Goal: Task Accomplishment & Management: Manage account settings

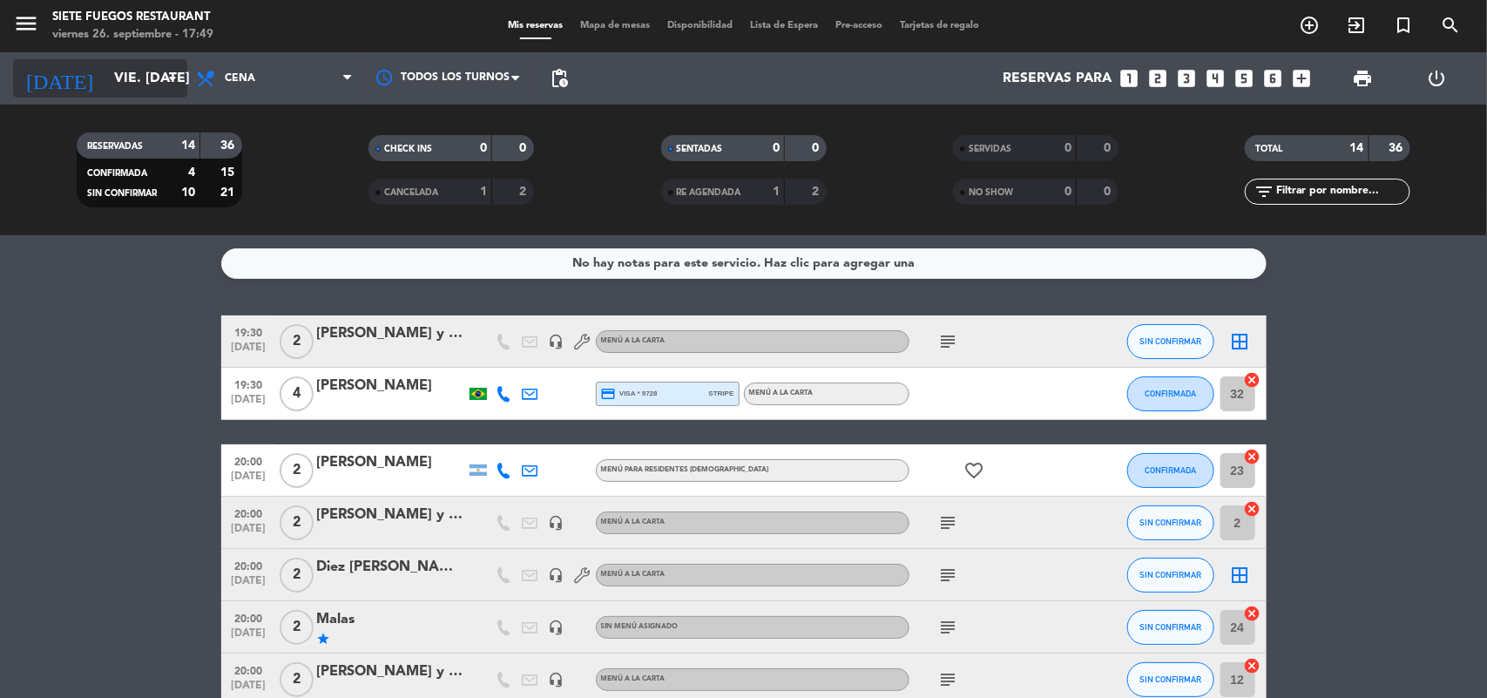
click at [151, 70] on input "vie. [DATE]" at bounding box center [197, 79] width 184 height 34
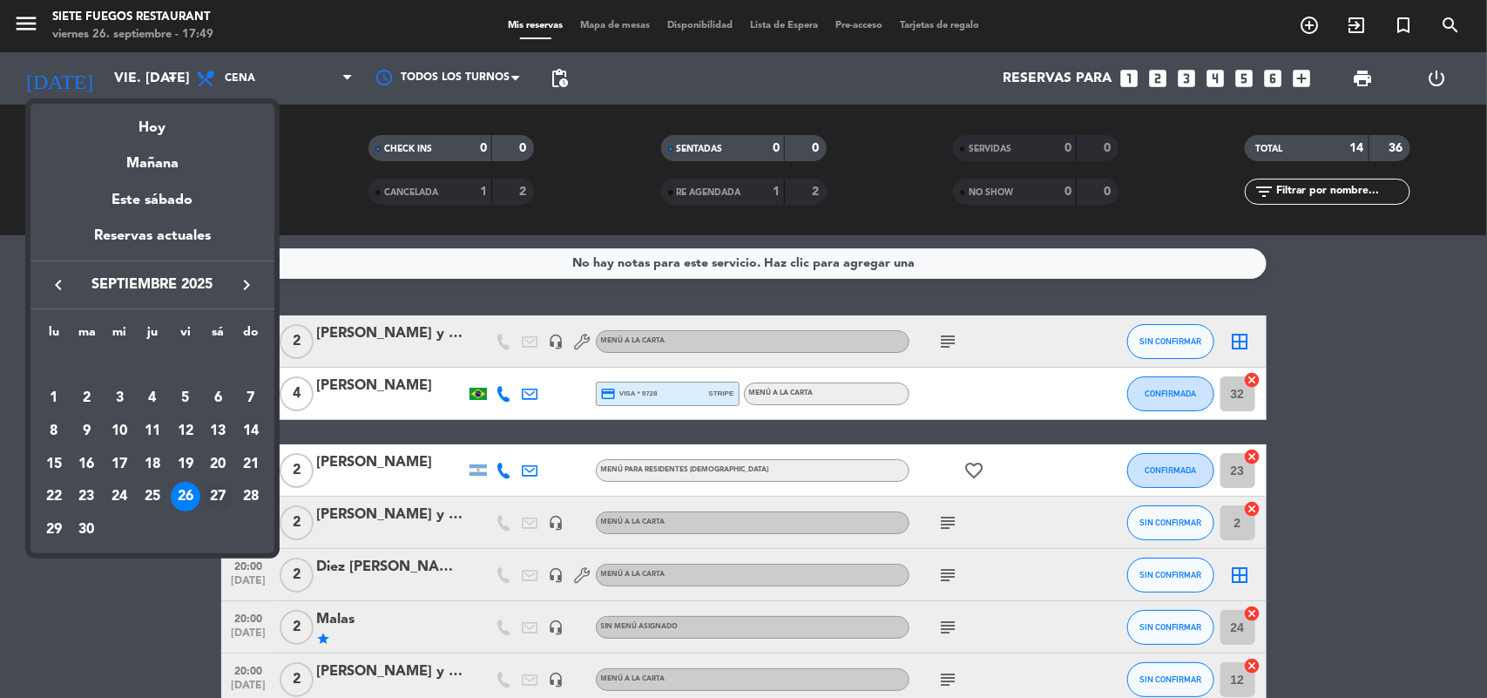
click at [216, 490] on div "27" at bounding box center [218, 497] width 30 height 30
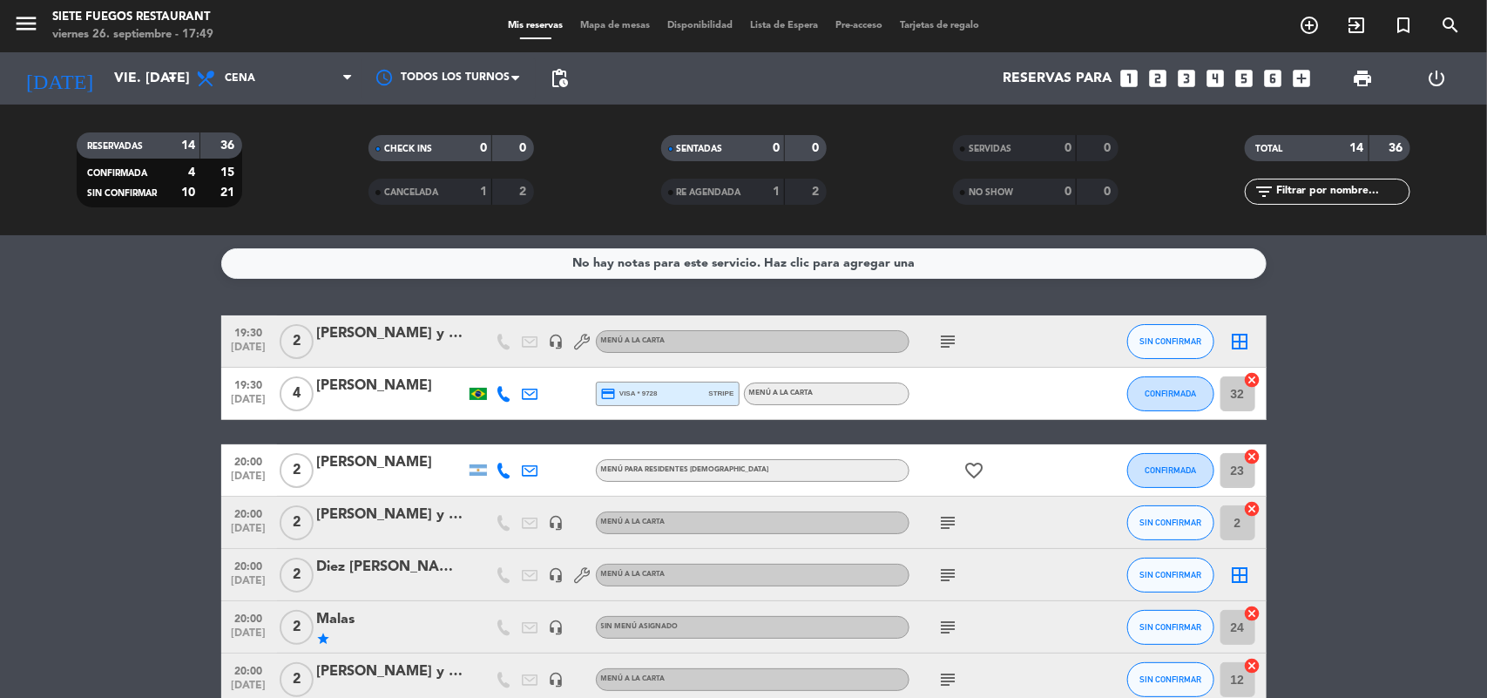
type input "sáb. [DATE]"
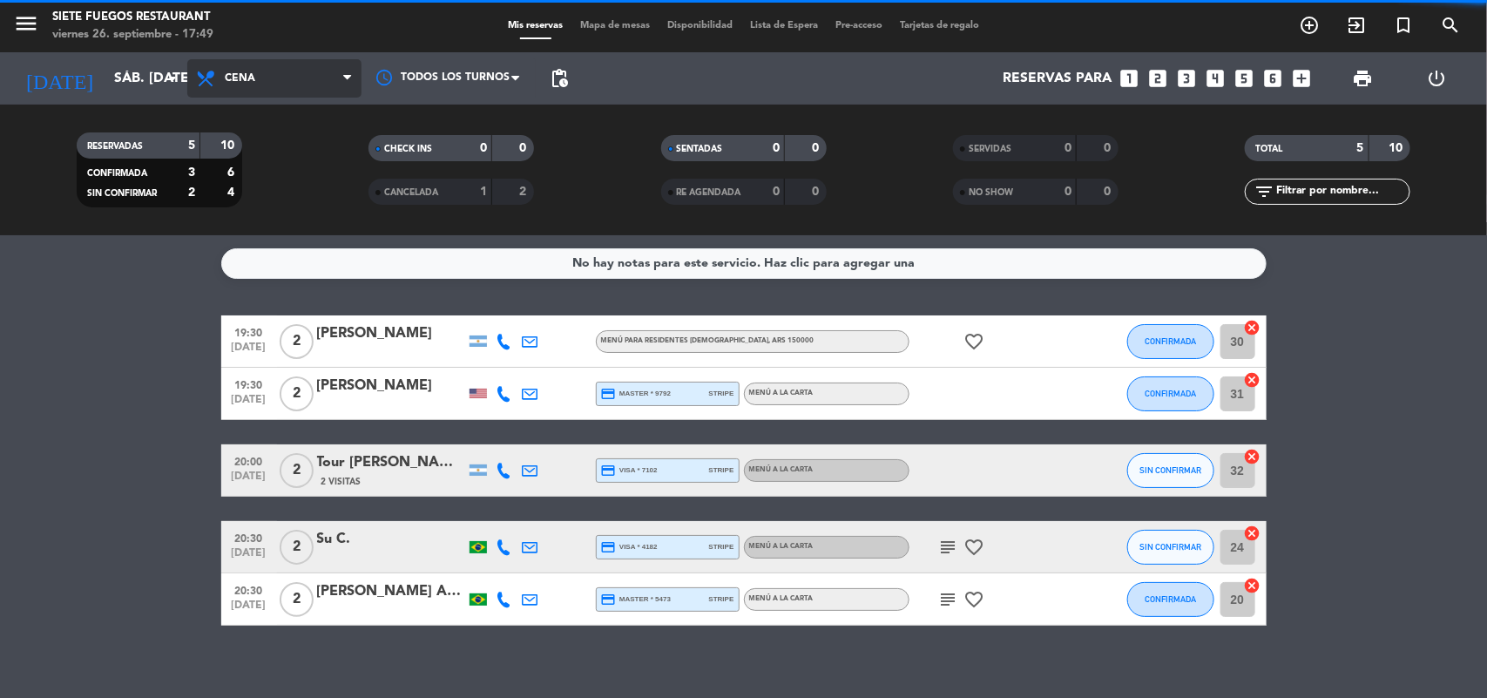
click at [319, 83] on span "Cena" at bounding box center [274, 78] width 174 height 38
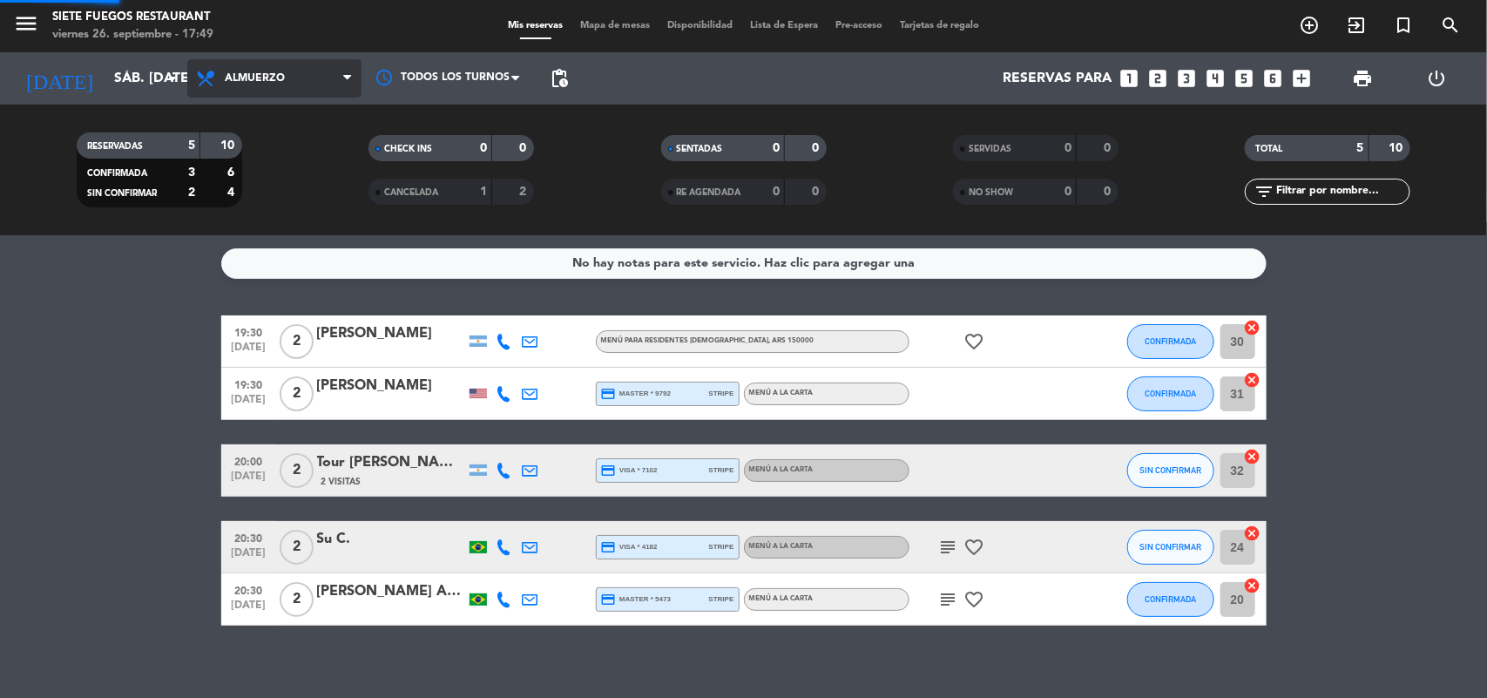
click at [289, 163] on div "menu Siete Fuegos Restaurant viernes 26. septiembre - 17:49 Mis reservas Mapa d…" at bounding box center [743, 117] width 1487 height 235
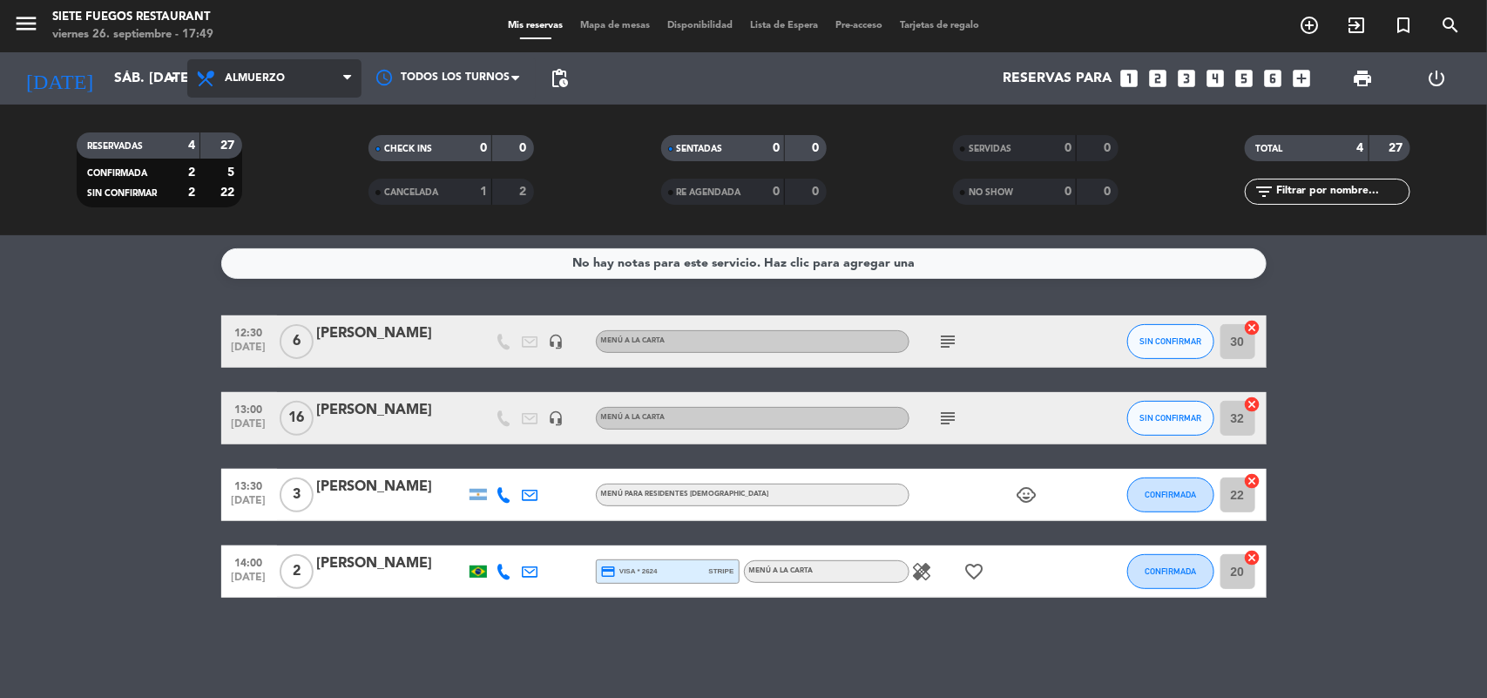
click at [343, 80] on icon at bounding box center [347, 78] width 8 height 14
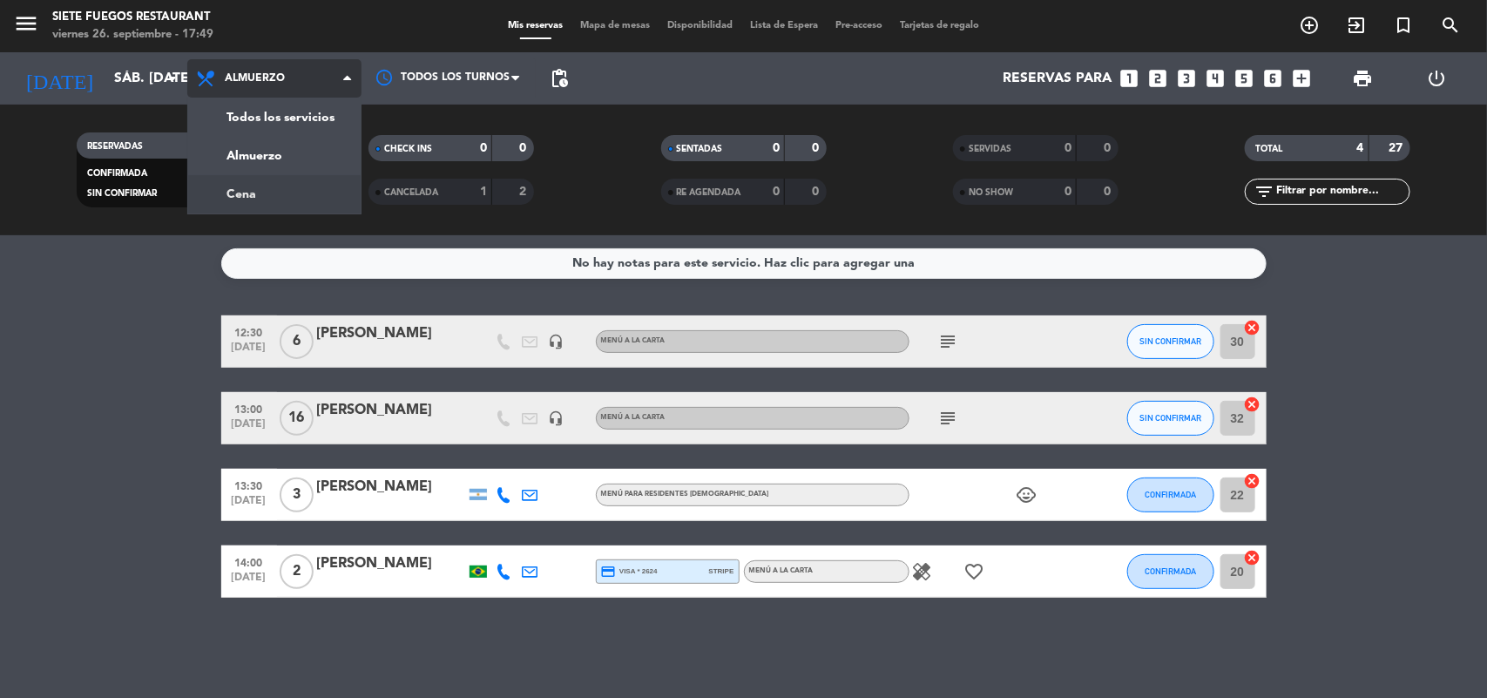
click at [314, 179] on div "menu Siete Fuegos Restaurant viernes 26. septiembre - 17:49 Mis reservas Mapa d…" at bounding box center [743, 117] width 1487 height 235
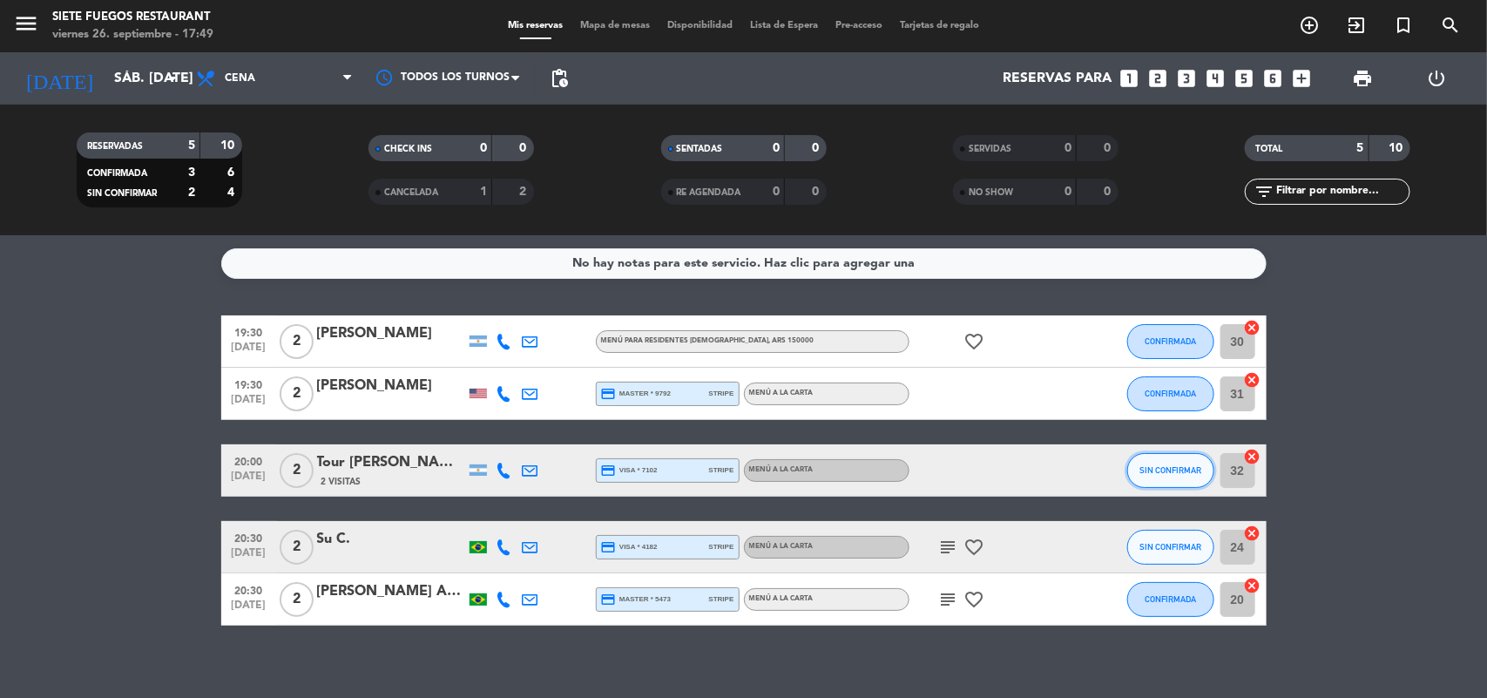
click at [1182, 477] on button "SIN CONFIRMAR" at bounding box center [1170, 470] width 87 height 35
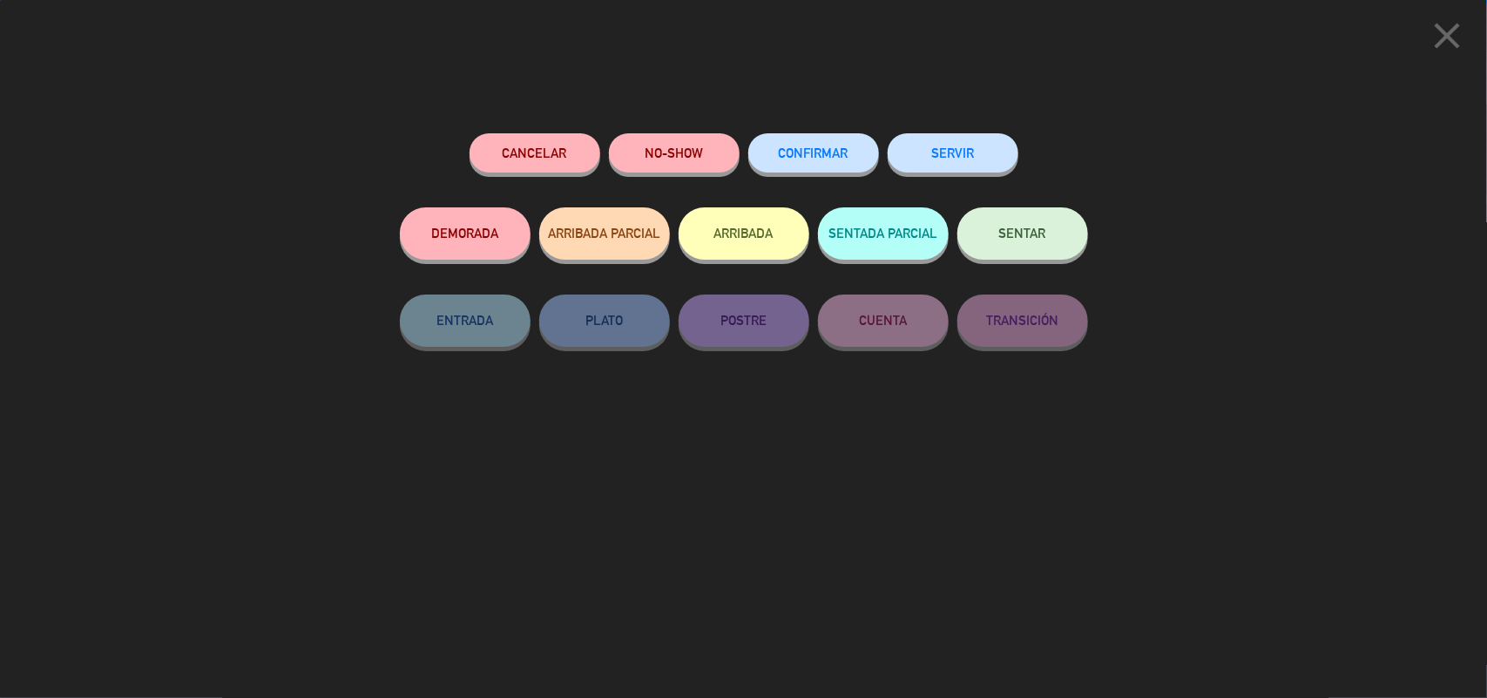
click at [789, 166] on button "CONFIRMAR" at bounding box center [813, 152] width 131 height 39
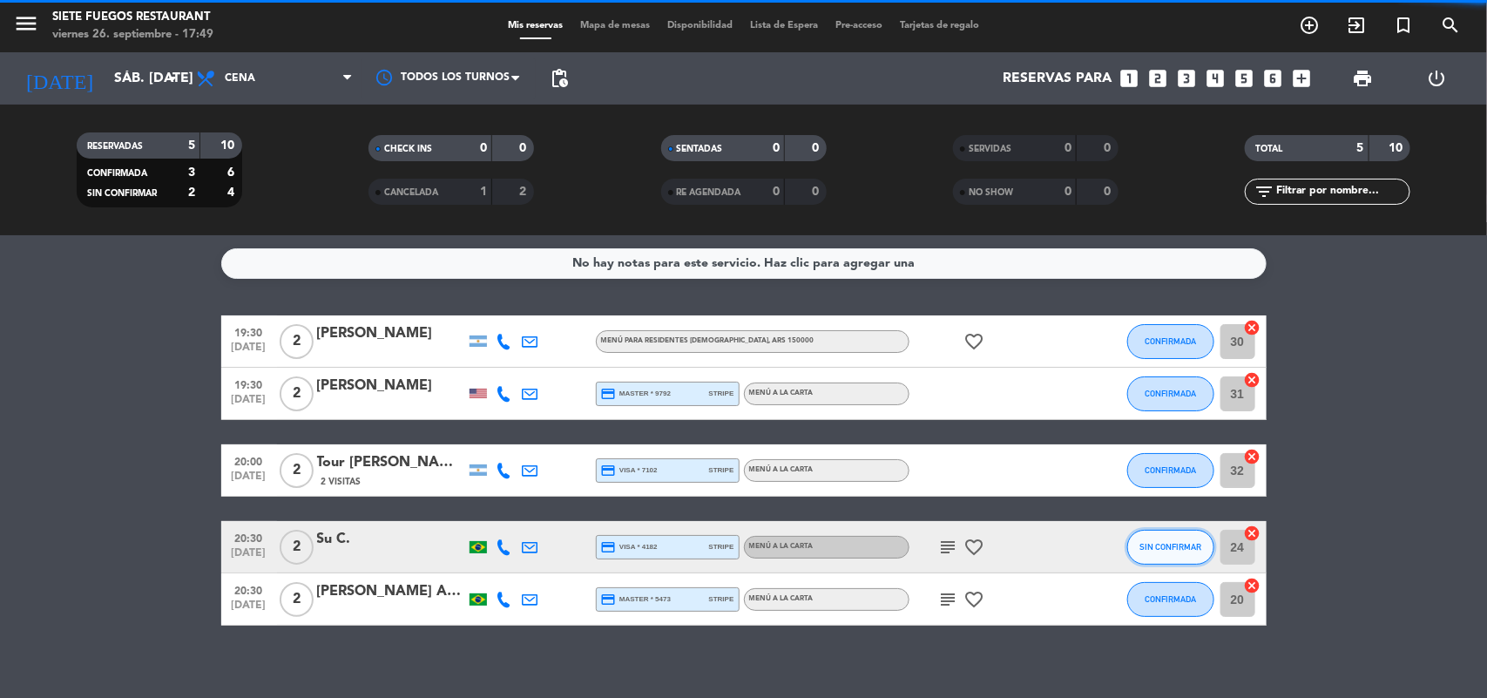
click at [1153, 538] on button "SIN CONFIRMAR" at bounding box center [1170, 547] width 87 height 35
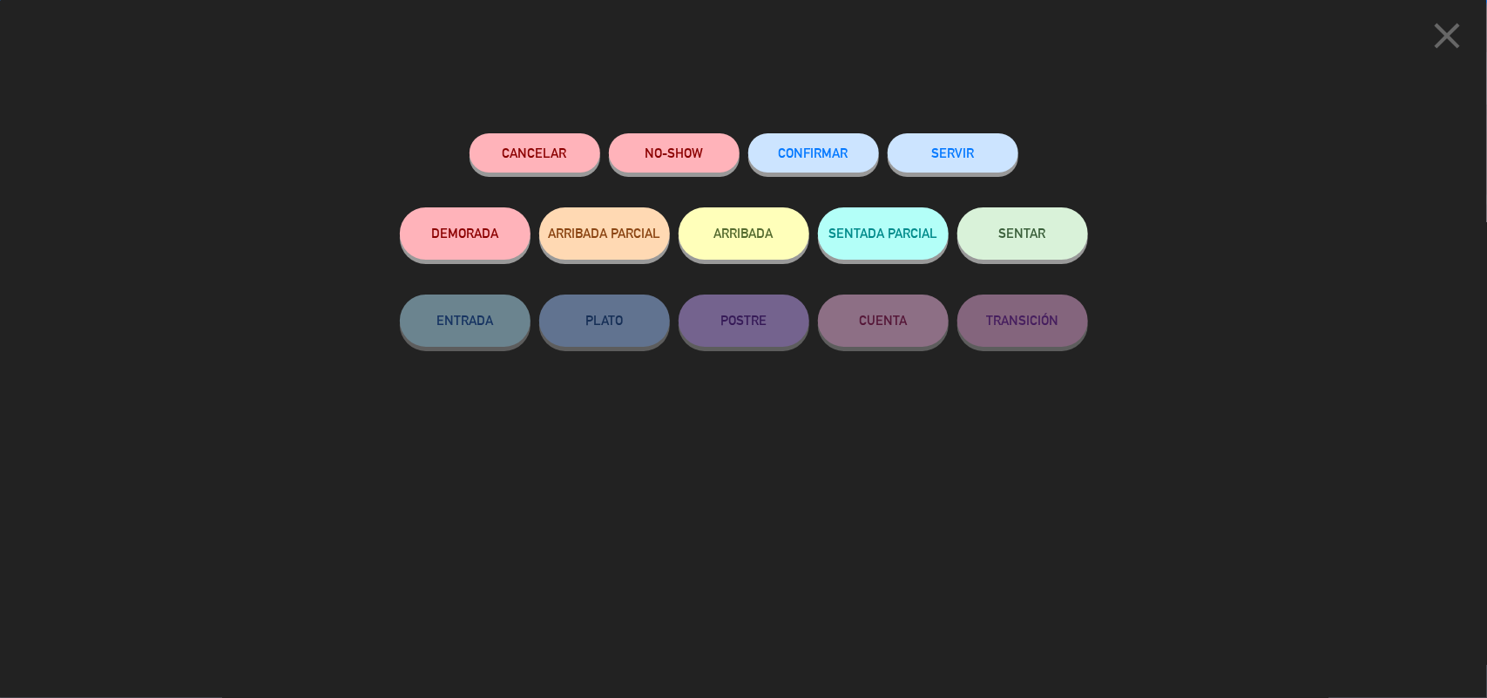
click at [776, 155] on button "CONFIRMAR" at bounding box center [813, 152] width 131 height 39
